Goal: Task Accomplishment & Management: Manage account settings

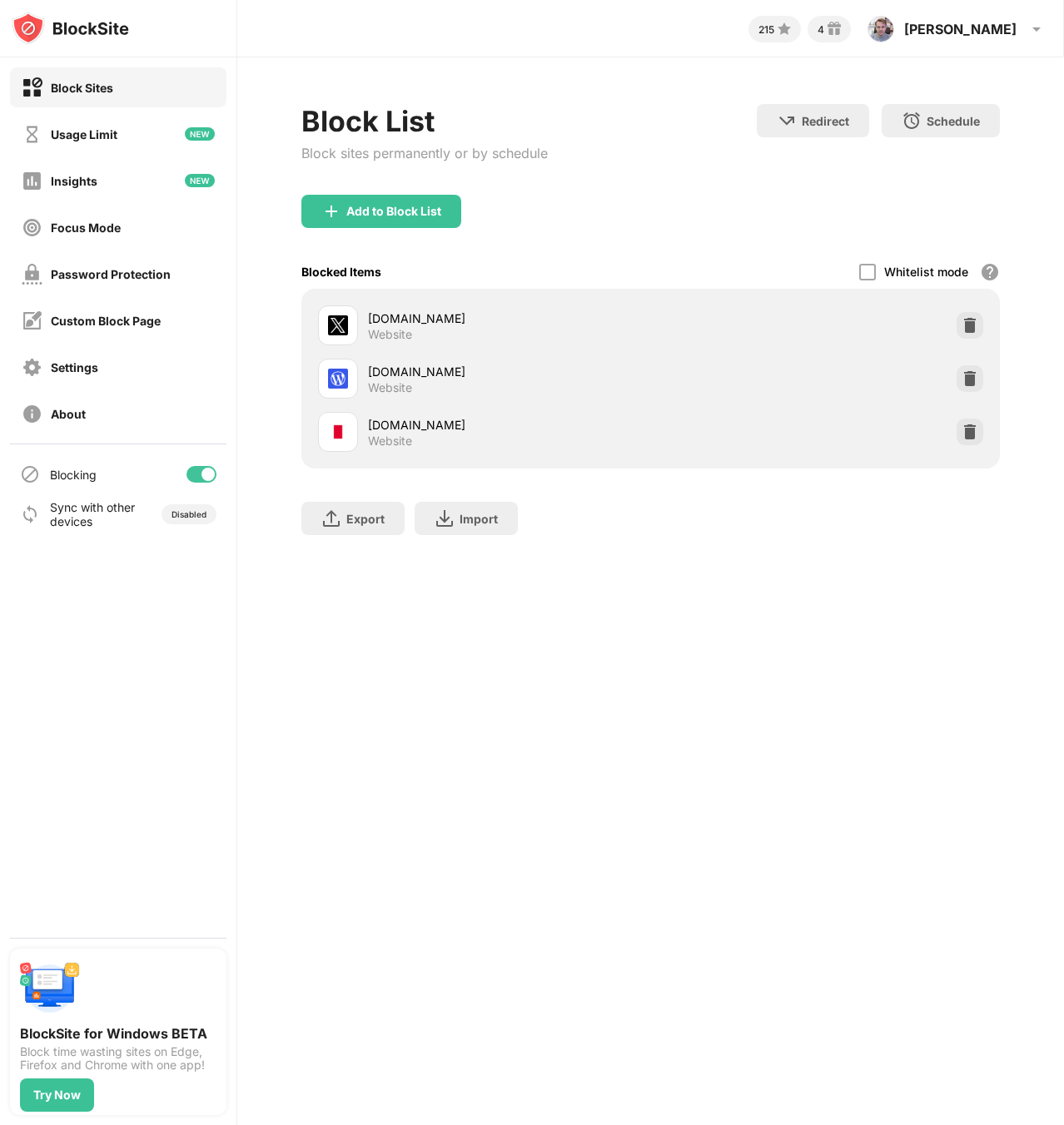
click at [196, 472] on div at bounding box center [201, 474] width 30 height 17
click at [207, 477] on div at bounding box center [201, 474] width 30 height 17
